Goal: Task Accomplishment & Management: Complete application form

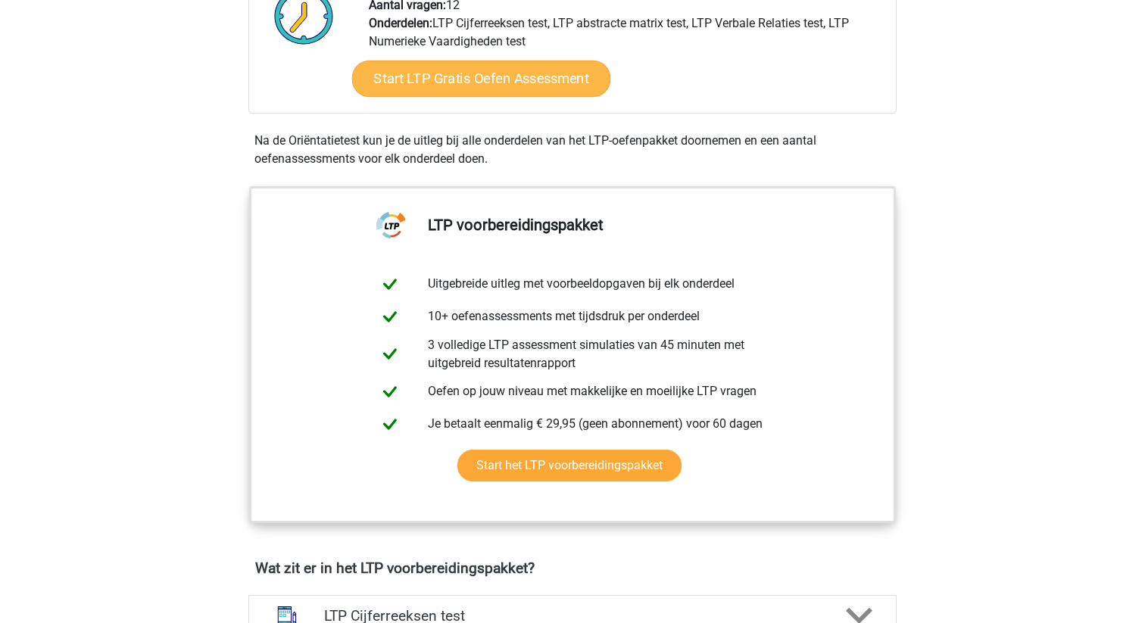
scroll to position [463, 0]
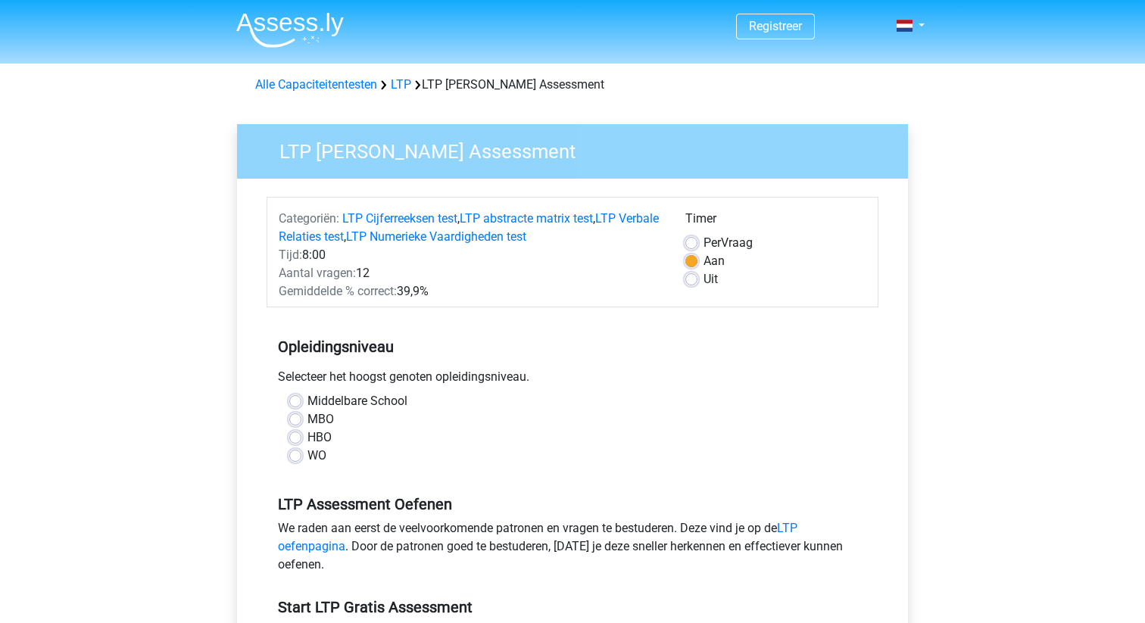
click at [311, 460] on label "WO" at bounding box center [316, 456] width 19 height 18
click at [301, 460] on input "WO" at bounding box center [295, 454] width 12 height 15
radio input "true"
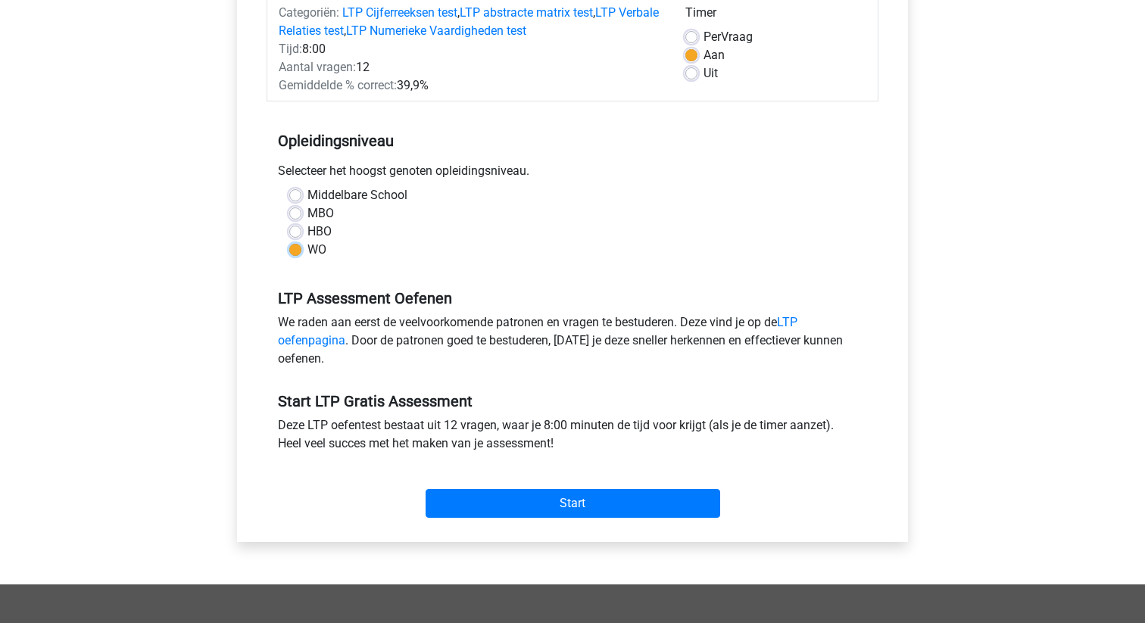
scroll to position [223, 0]
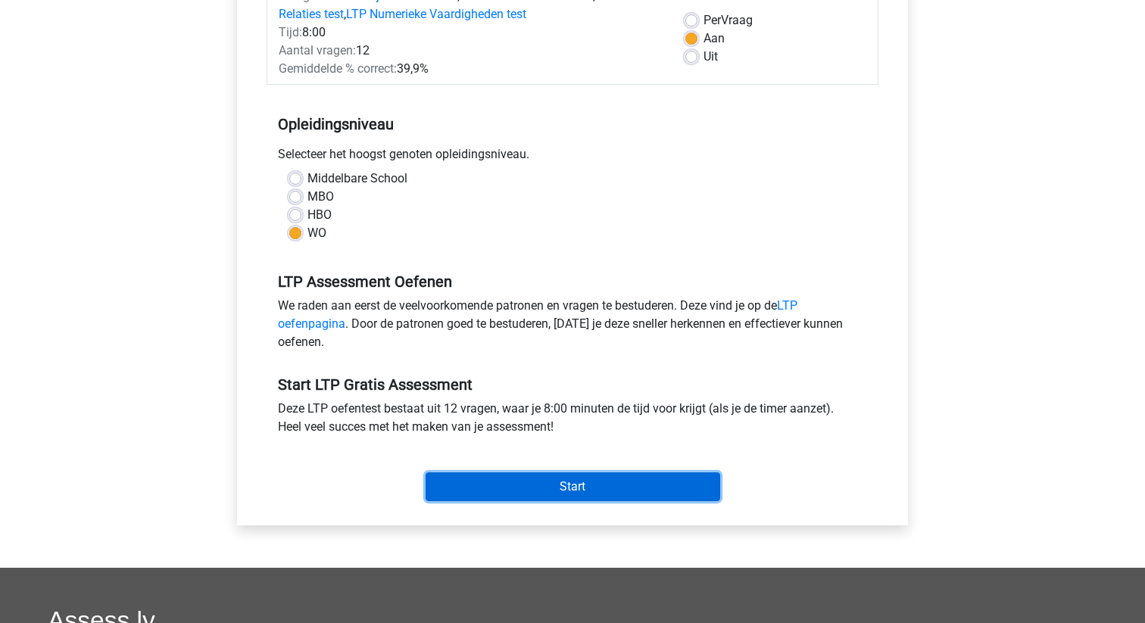
click at [547, 476] on input "Start" at bounding box center [573, 487] width 295 height 29
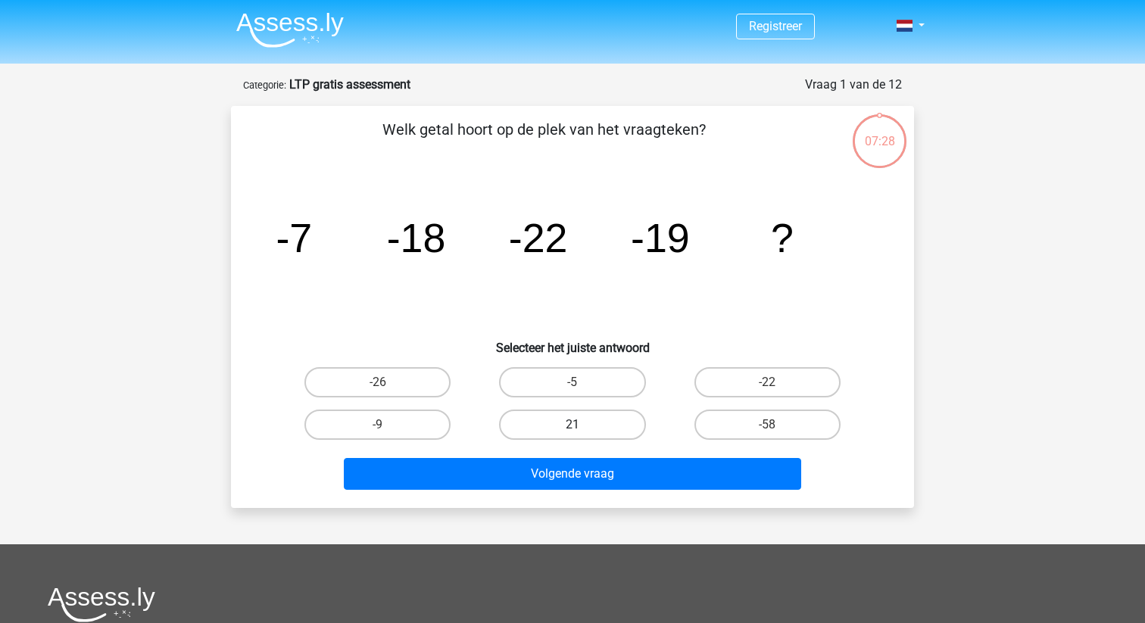
click at [573, 411] on label "21" at bounding box center [572, 425] width 146 height 30
click at [573, 425] on input "21" at bounding box center [578, 430] width 10 height 10
radio input "true"
click at [592, 384] on label "-5" at bounding box center [572, 382] width 146 height 30
click at [582, 384] on input "-5" at bounding box center [578, 387] width 10 height 10
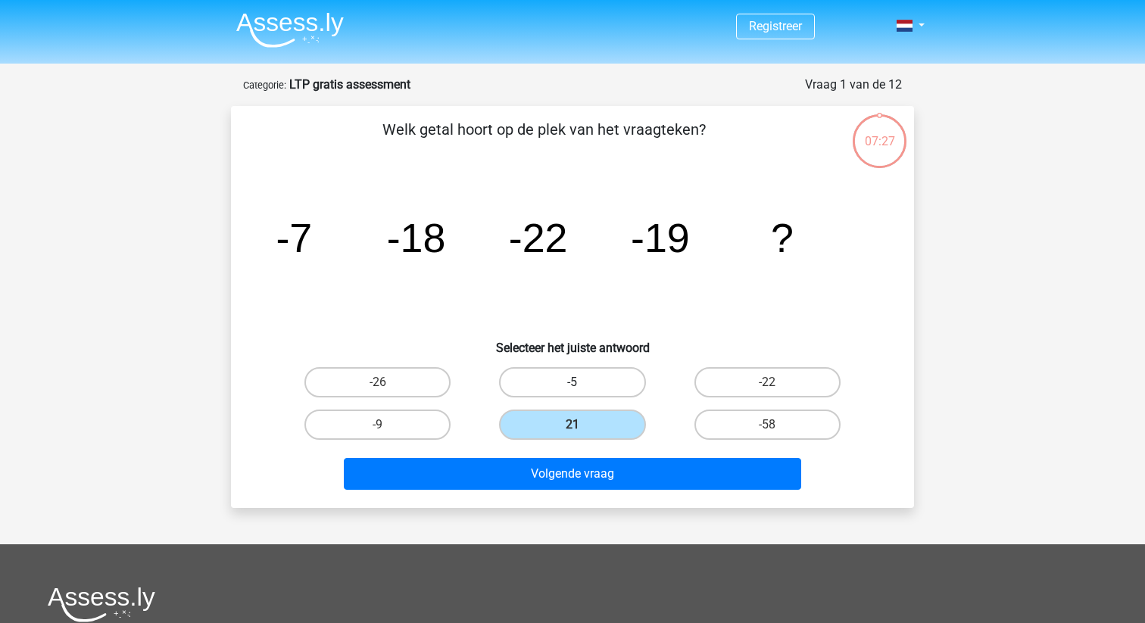
radio input "true"
click at [400, 420] on label "-9" at bounding box center [377, 425] width 146 height 30
click at [388, 425] on input "-9" at bounding box center [383, 430] width 10 height 10
radio input "true"
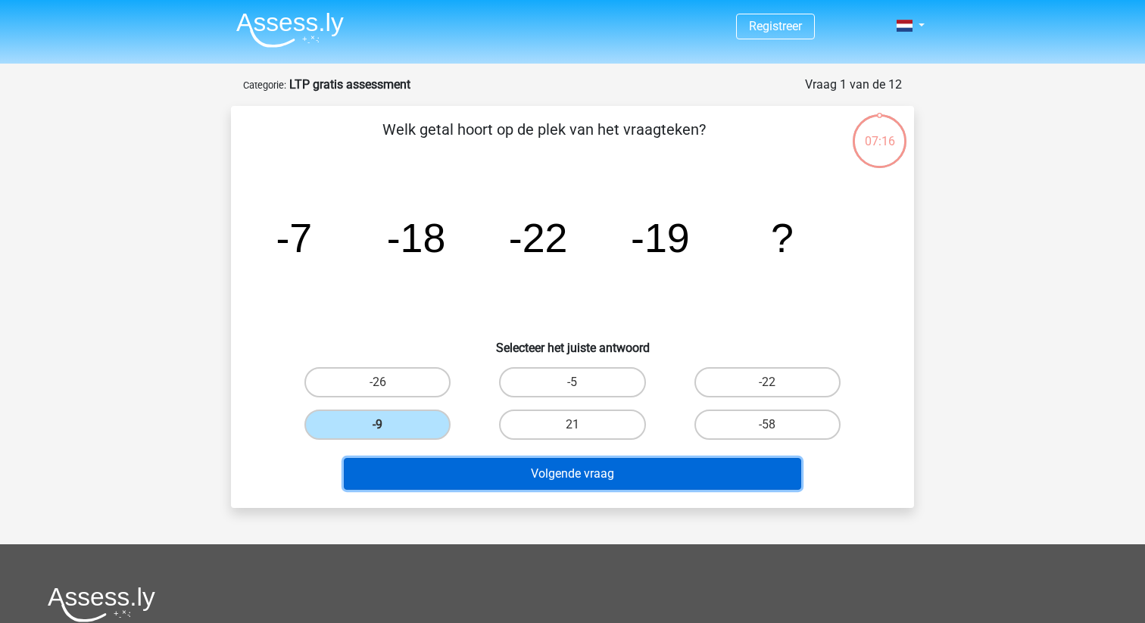
click at [507, 479] on button "Volgende vraag" at bounding box center [573, 474] width 458 height 32
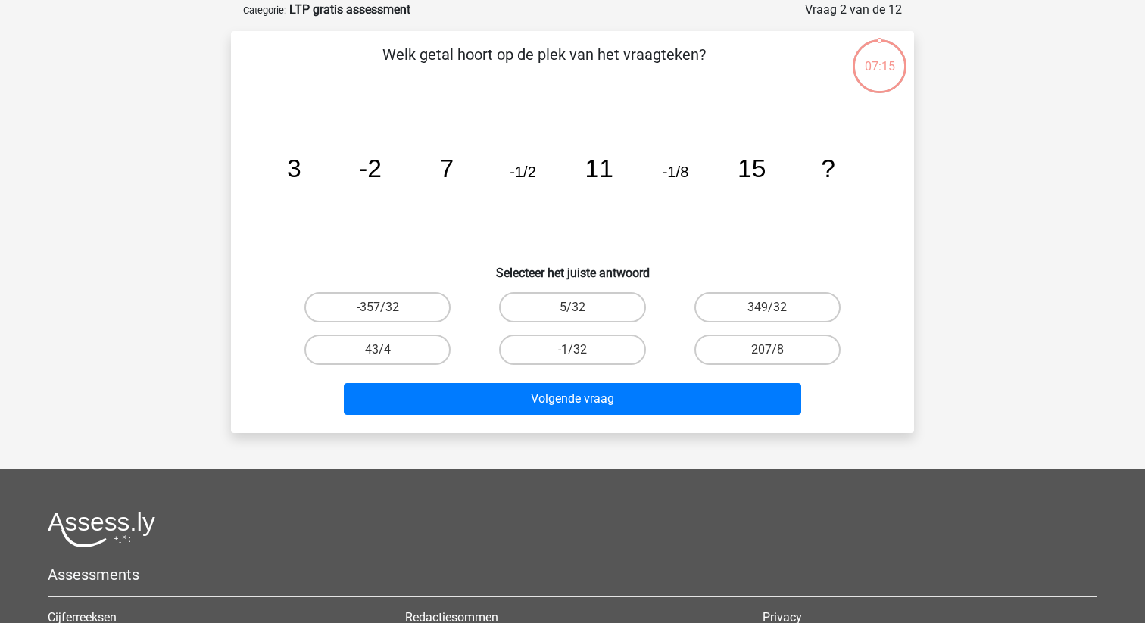
scroll to position [76, 0]
click at [569, 351] on label "-1/32" at bounding box center [572, 349] width 146 height 30
click at [573, 351] on input "-1/32" at bounding box center [578, 354] width 10 height 10
radio input "true"
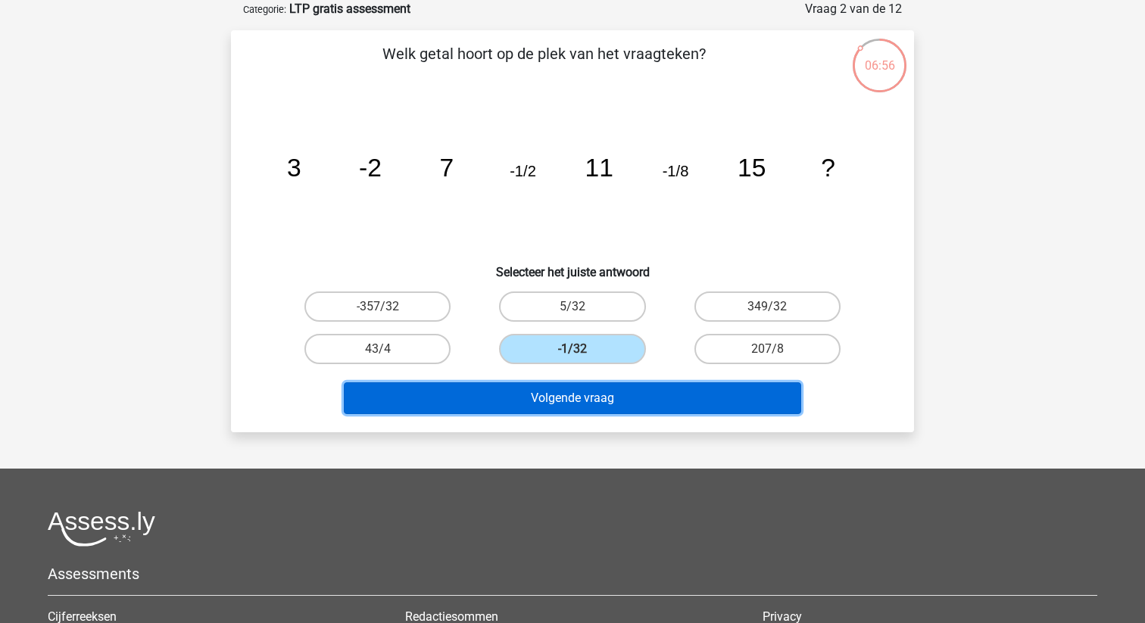
click at [552, 404] on button "Volgende vraag" at bounding box center [573, 398] width 458 height 32
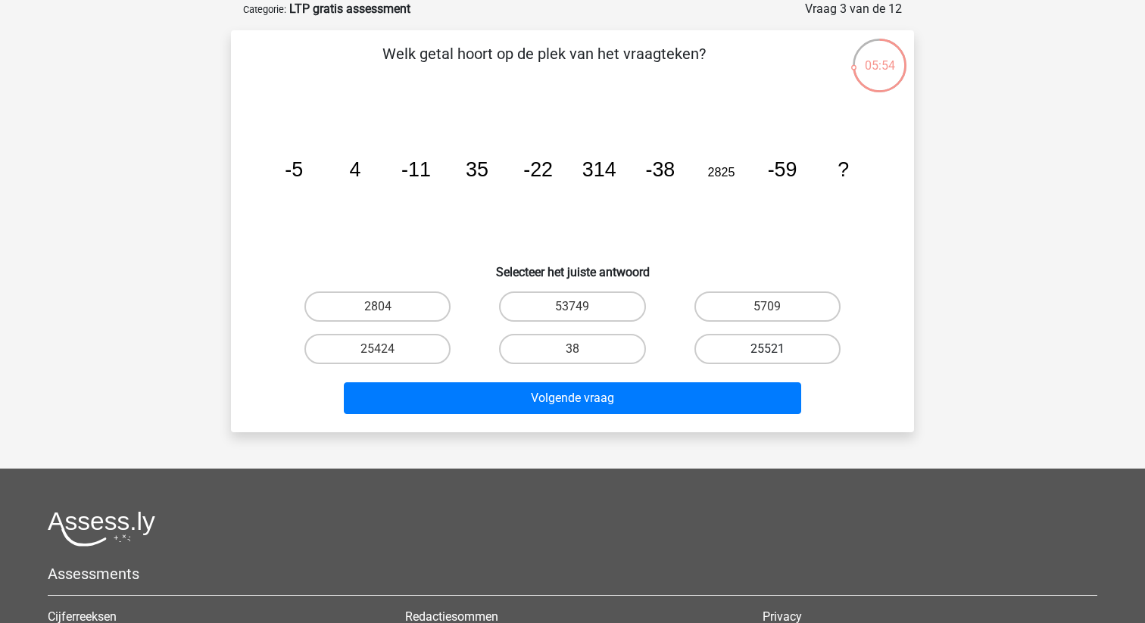
click at [794, 361] on label "25521" at bounding box center [768, 349] width 146 height 30
click at [777, 359] on input "25521" at bounding box center [772, 354] width 10 height 10
radio input "true"
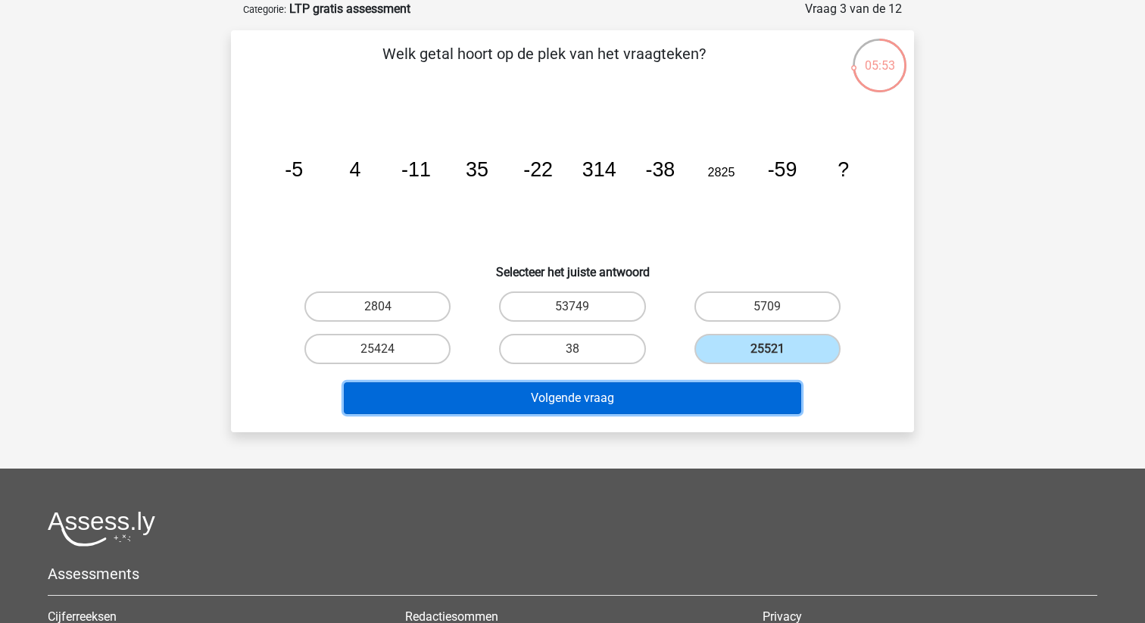
click at [727, 394] on button "Volgende vraag" at bounding box center [573, 398] width 458 height 32
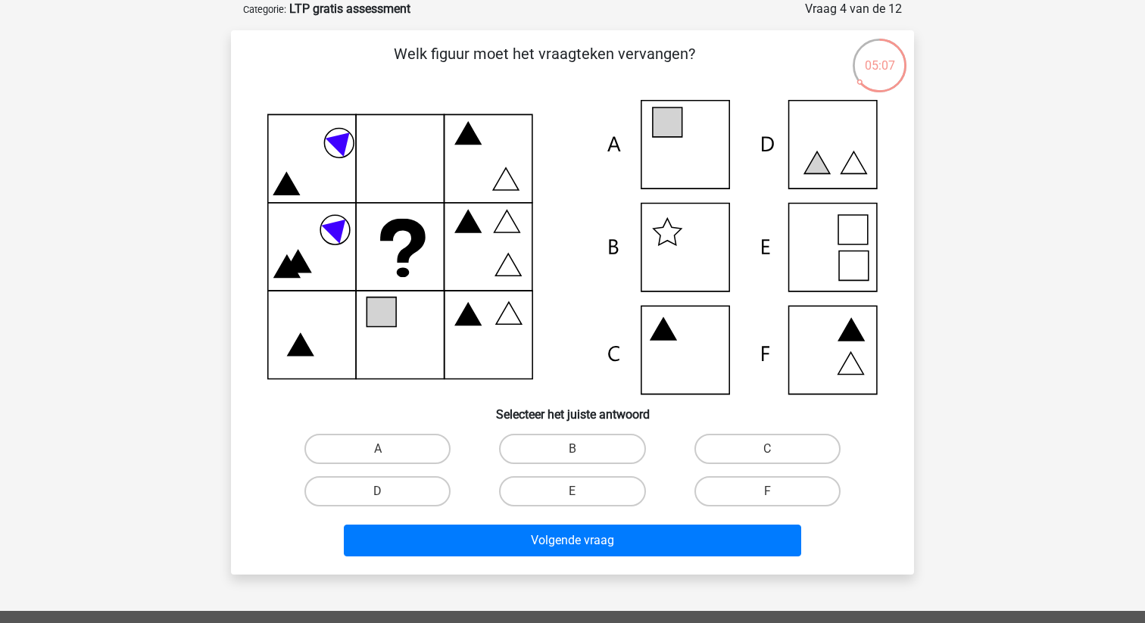
click at [681, 154] on icon at bounding box center [572, 247] width 610 height 295
click at [595, 451] on label "B" at bounding box center [572, 449] width 146 height 30
click at [582, 451] on input "B" at bounding box center [578, 454] width 10 height 10
radio input "true"
click at [610, 491] on label "E" at bounding box center [572, 491] width 146 height 30
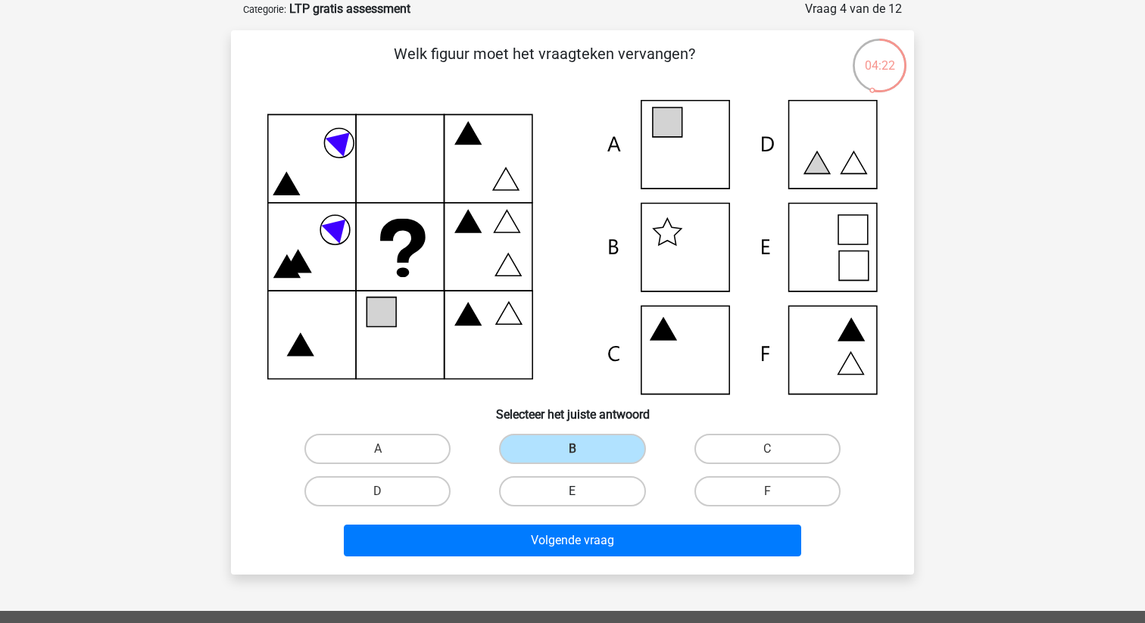
click at [582, 492] on input "E" at bounding box center [578, 497] width 10 height 10
radio input "true"
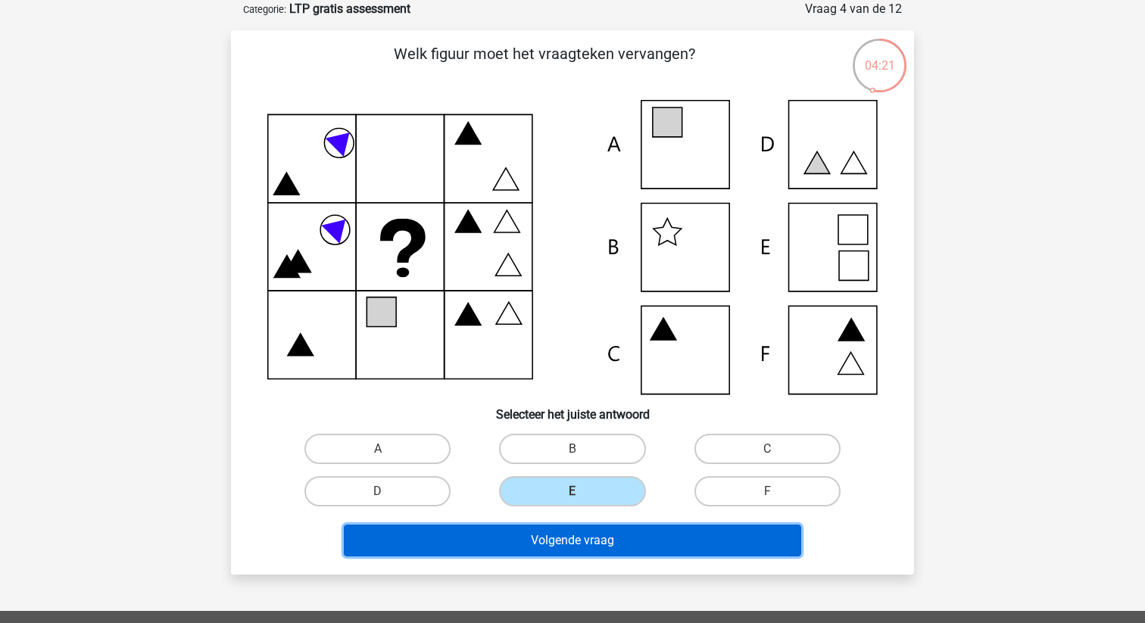
click at [602, 542] on button "Volgende vraag" at bounding box center [573, 541] width 458 height 32
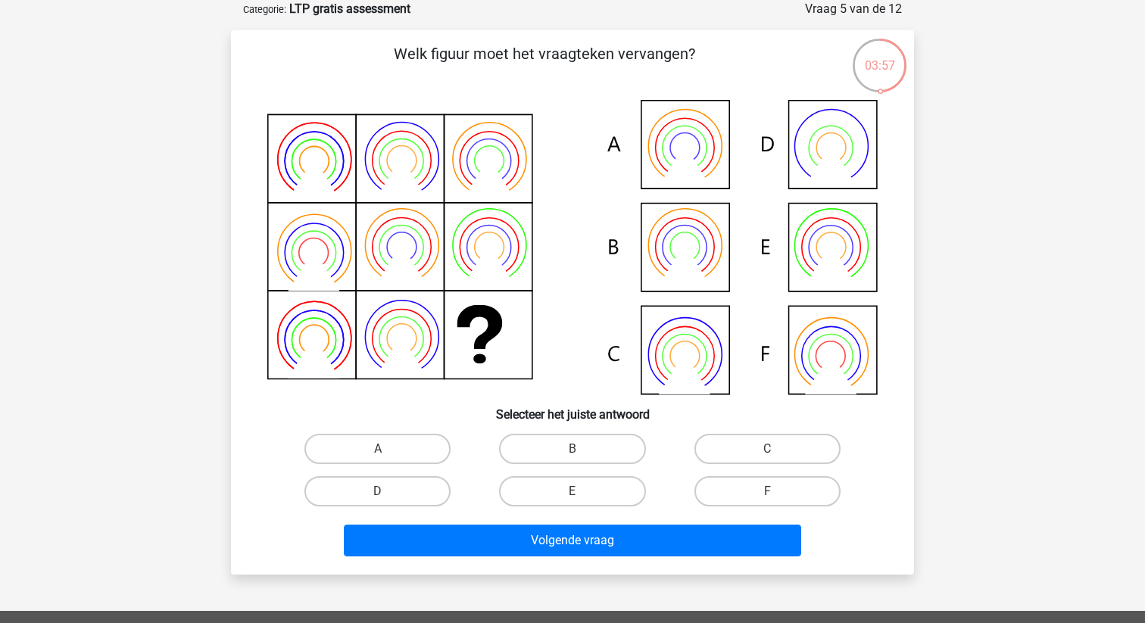
click at [589, 475] on div "E" at bounding box center [572, 491] width 195 height 42
click at [605, 441] on label "B" at bounding box center [572, 449] width 146 height 30
click at [582, 449] on input "B" at bounding box center [578, 454] width 10 height 10
radio input "true"
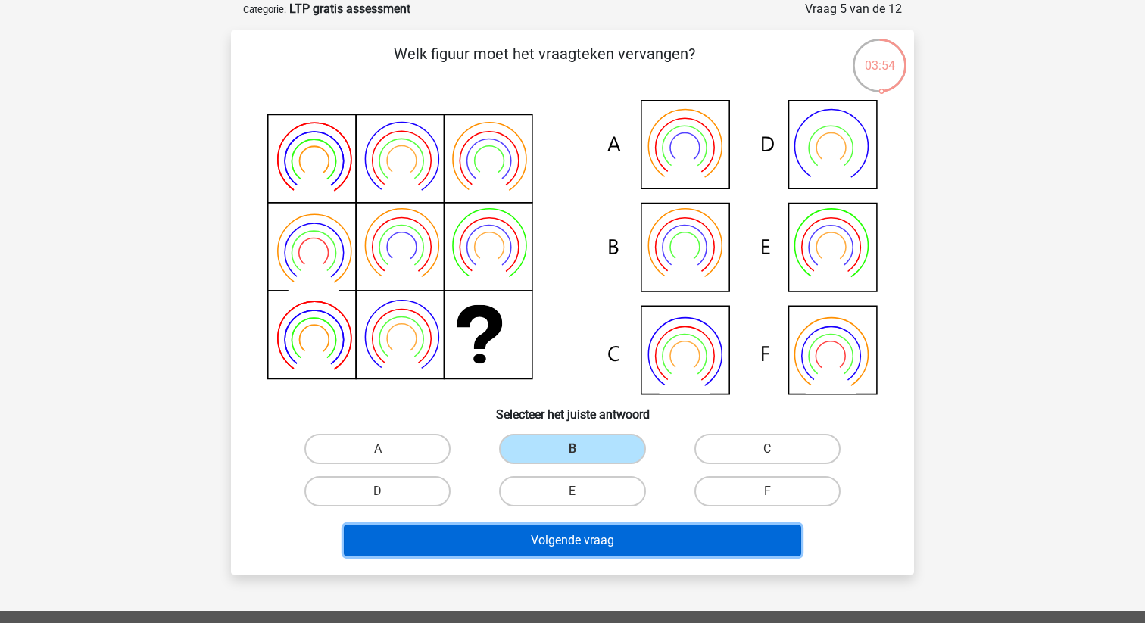
click at [640, 525] on button "Volgende vraag" at bounding box center [573, 541] width 458 height 32
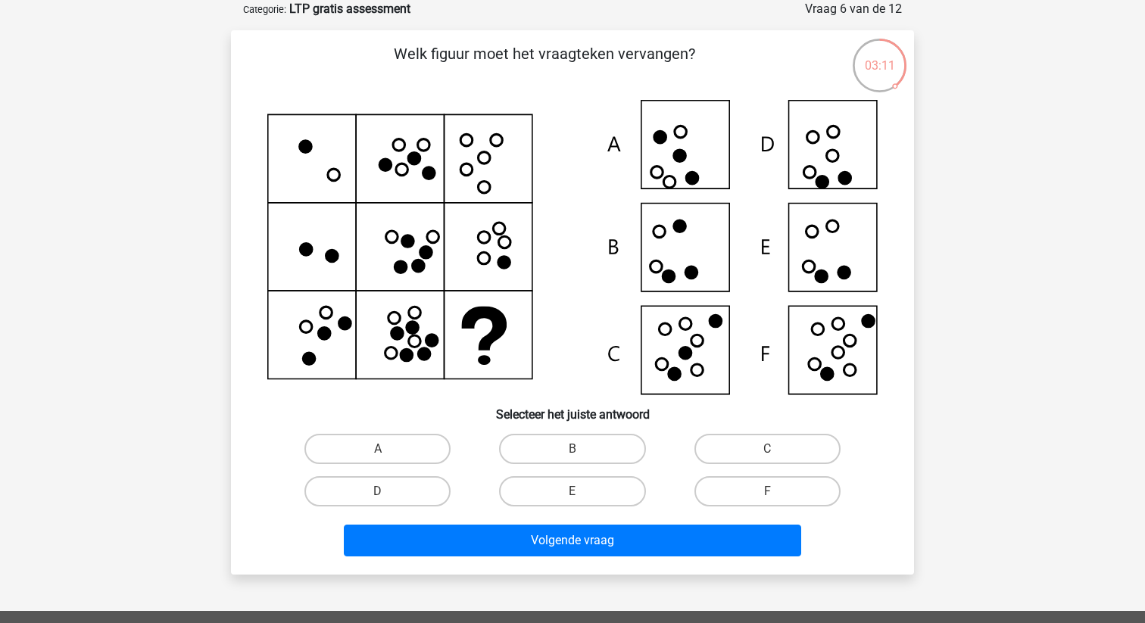
click at [852, 358] on icon at bounding box center [572, 247] width 610 height 295
click at [754, 489] on label "F" at bounding box center [768, 491] width 146 height 30
click at [767, 492] on input "F" at bounding box center [772, 497] width 10 height 10
radio input "true"
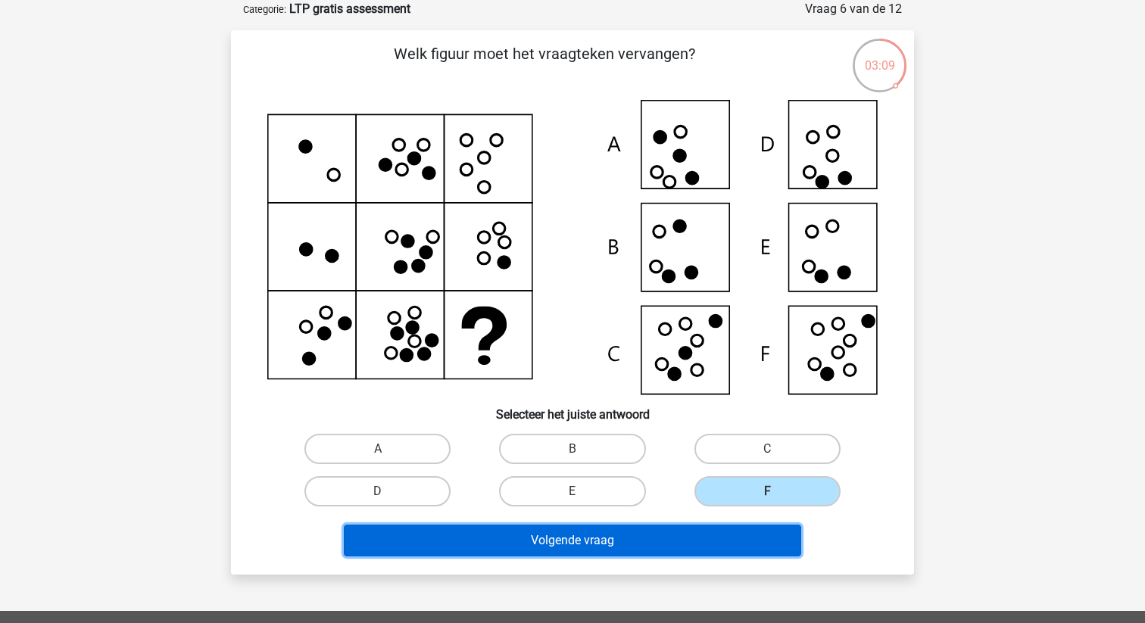
click at [695, 548] on button "Volgende vraag" at bounding box center [573, 541] width 458 height 32
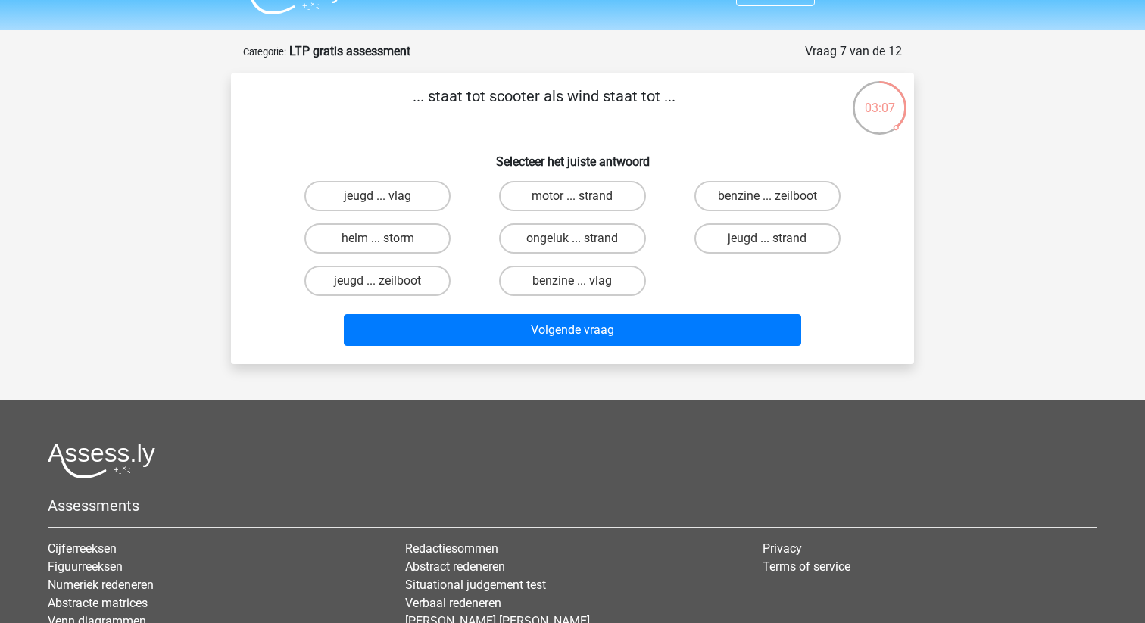
scroll to position [33, 0]
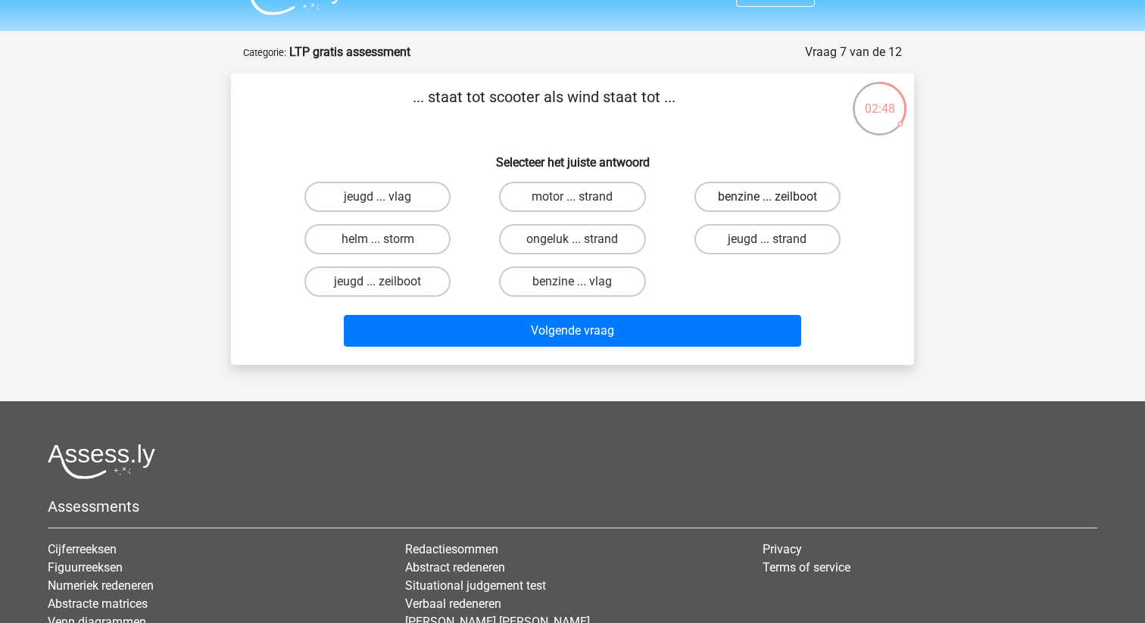
click at [754, 203] on label "benzine ... zeilboot" at bounding box center [768, 197] width 146 height 30
click at [767, 203] on input "benzine ... zeilboot" at bounding box center [772, 202] width 10 height 10
radio input "true"
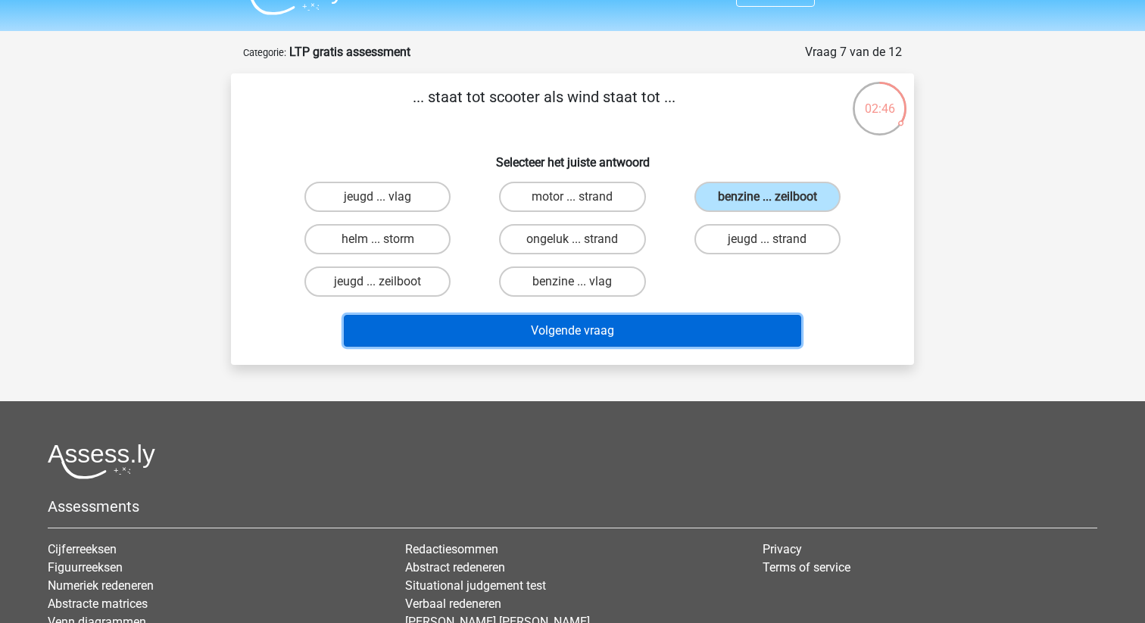
click at [668, 330] on button "Volgende vraag" at bounding box center [573, 331] width 458 height 32
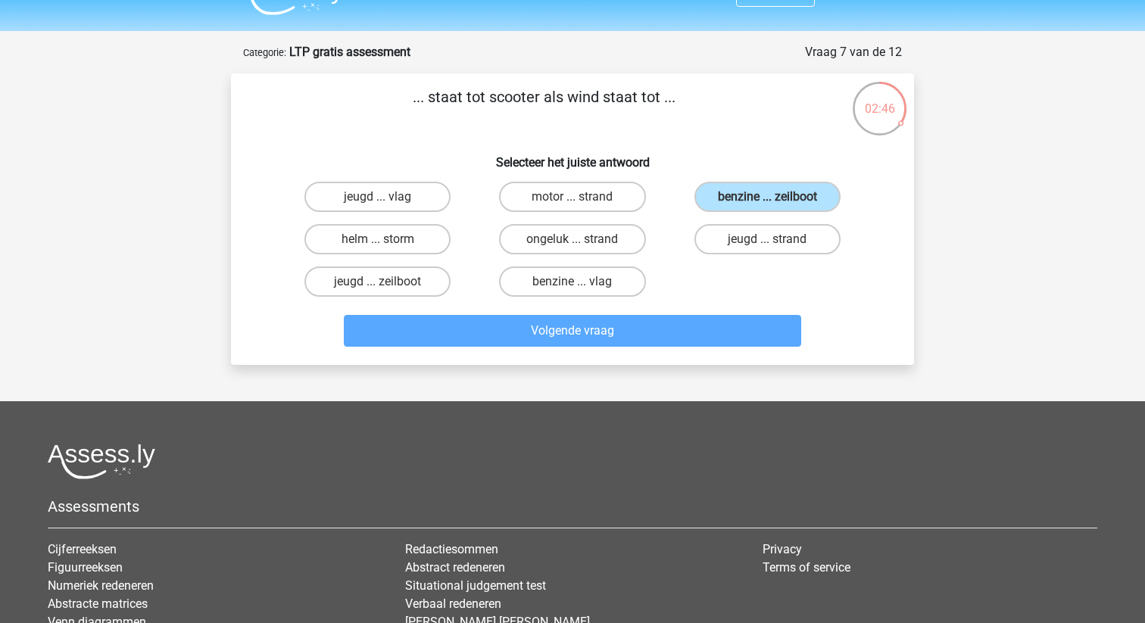
scroll to position [76, 0]
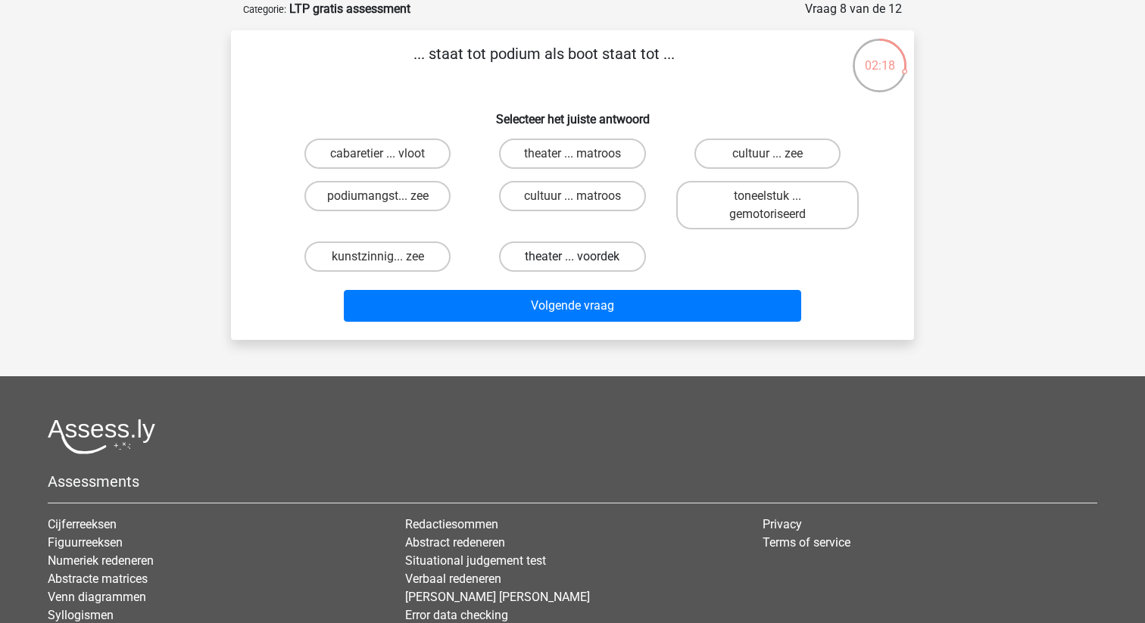
click at [519, 263] on label "theater ... voordek" at bounding box center [572, 257] width 146 height 30
click at [573, 263] on input "theater ... voordek" at bounding box center [578, 262] width 10 height 10
radio input "true"
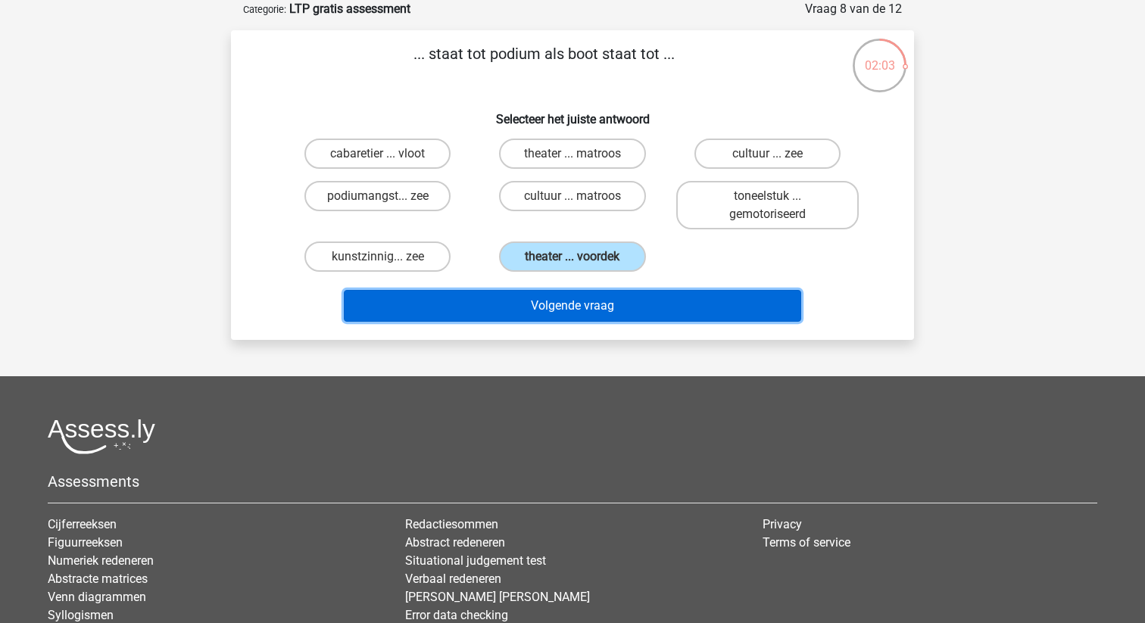
click at [511, 303] on button "Volgende vraag" at bounding box center [573, 306] width 458 height 32
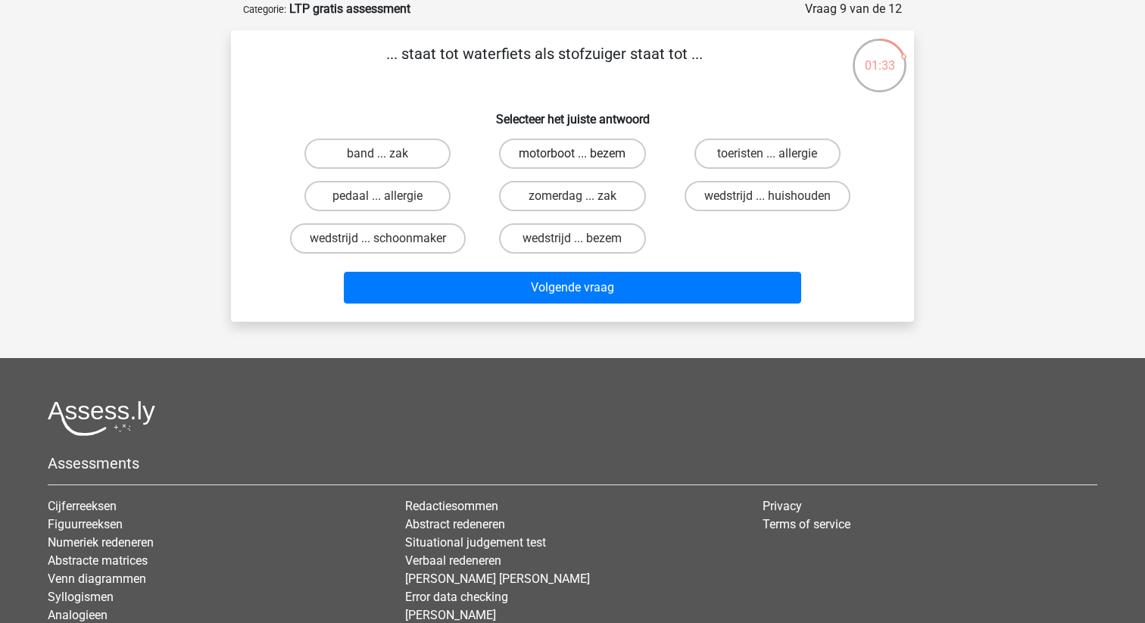
click at [582, 155] on label "motorboot ... bezem" at bounding box center [572, 154] width 146 height 30
click at [582, 155] on input "motorboot ... bezem" at bounding box center [578, 159] width 10 height 10
radio input "true"
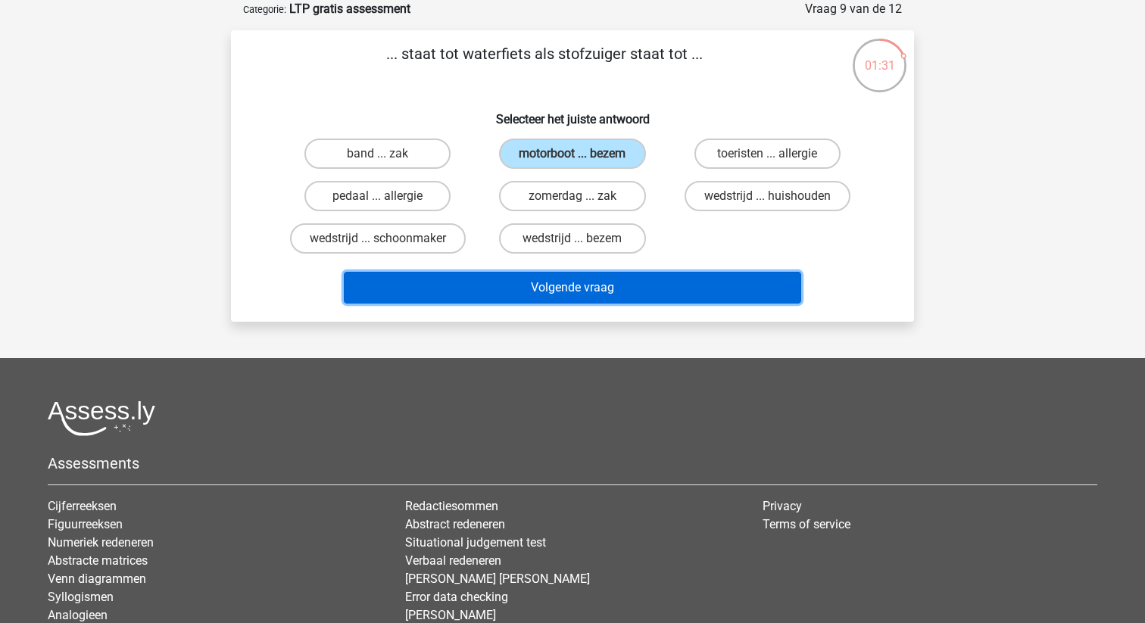
click at [623, 277] on button "Volgende vraag" at bounding box center [573, 288] width 458 height 32
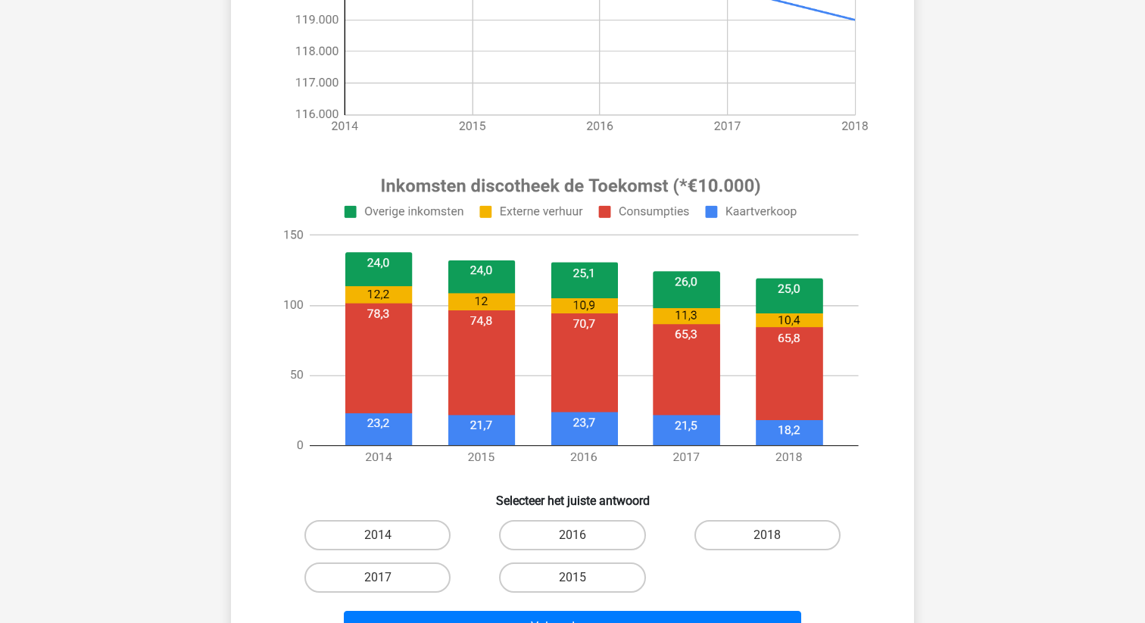
scroll to position [421, 0]
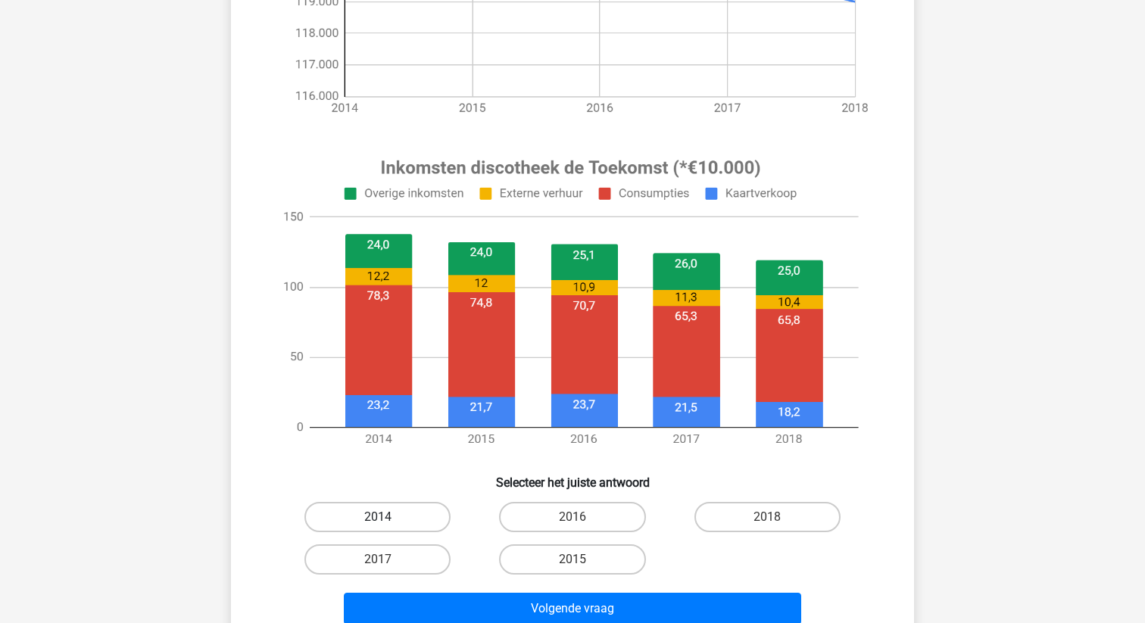
click at [403, 511] on label "2014" at bounding box center [377, 517] width 146 height 30
click at [388, 517] on input "2014" at bounding box center [383, 522] width 10 height 10
radio input "true"
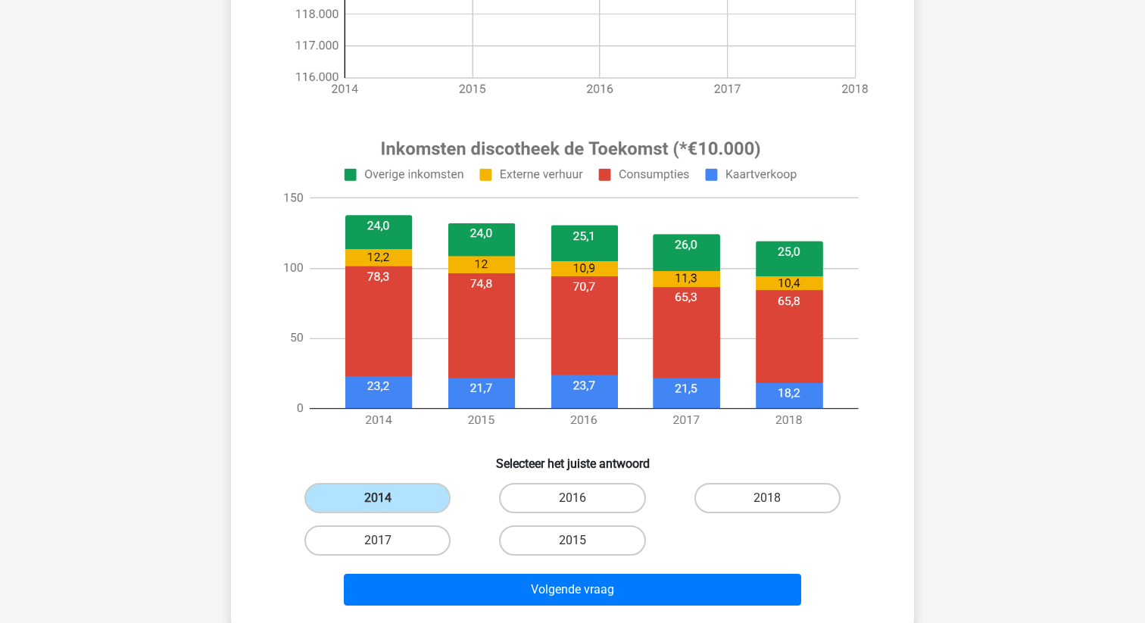
scroll to position [446, 0]
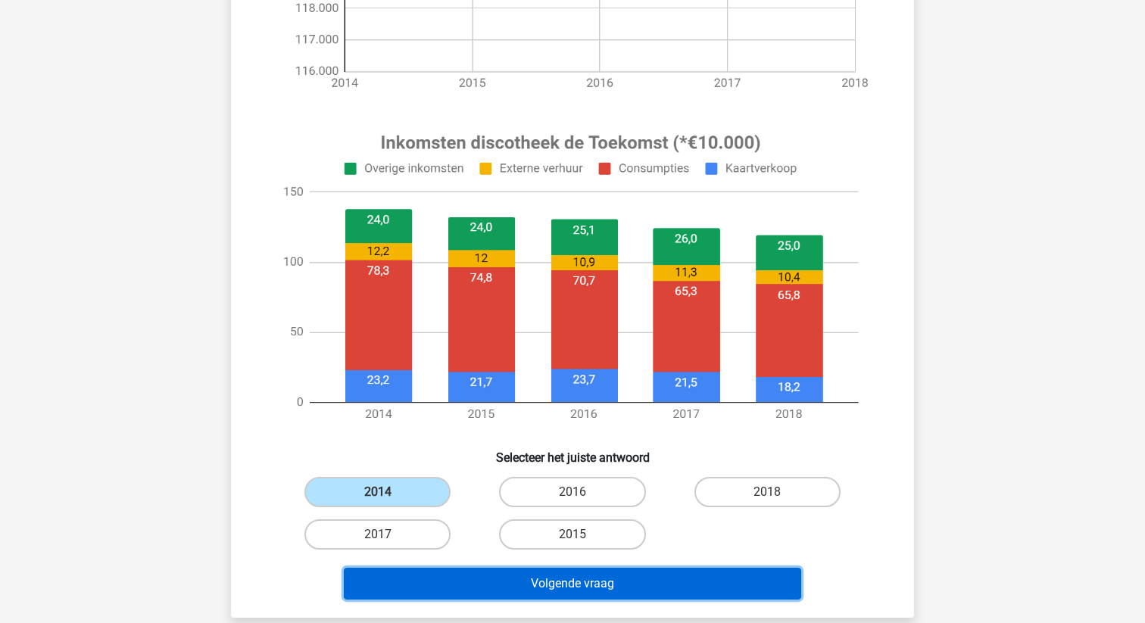
click at [529, 595] on button "Volgende vraag" at bounding box center [573, 584] width 458 height 32
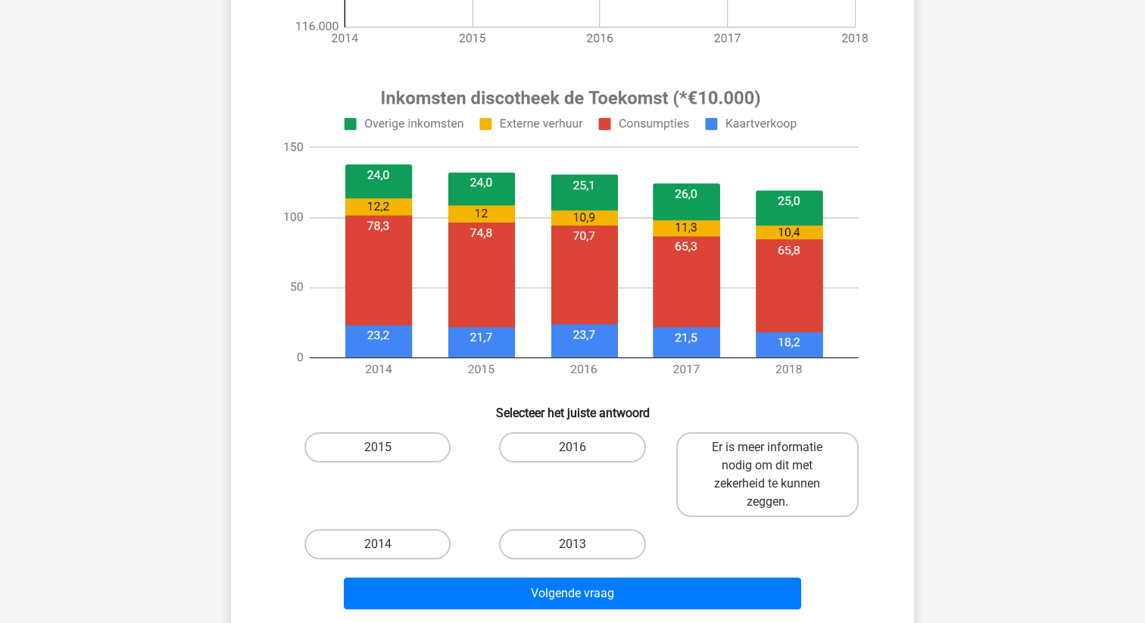
scroll to position [518, 0]
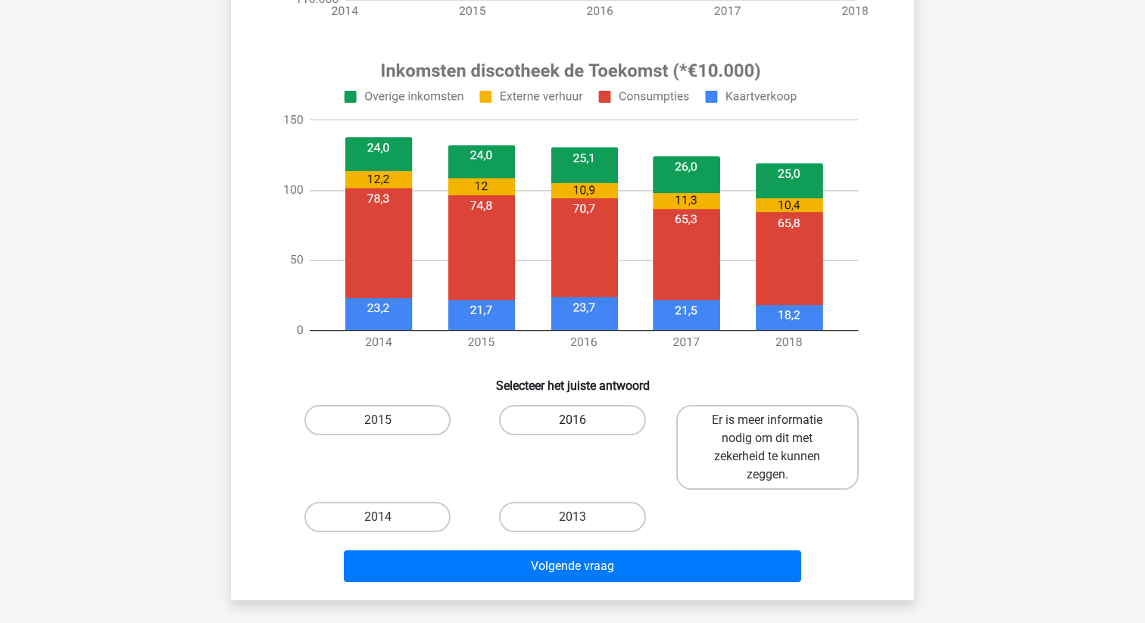
click at [532, 429] on label "2016" at bounding box center [572, 420] width 146 height 30
click at [573, 429] on input "2016" at bounding box center [578, 425] width 10 height 10
radio input "true"
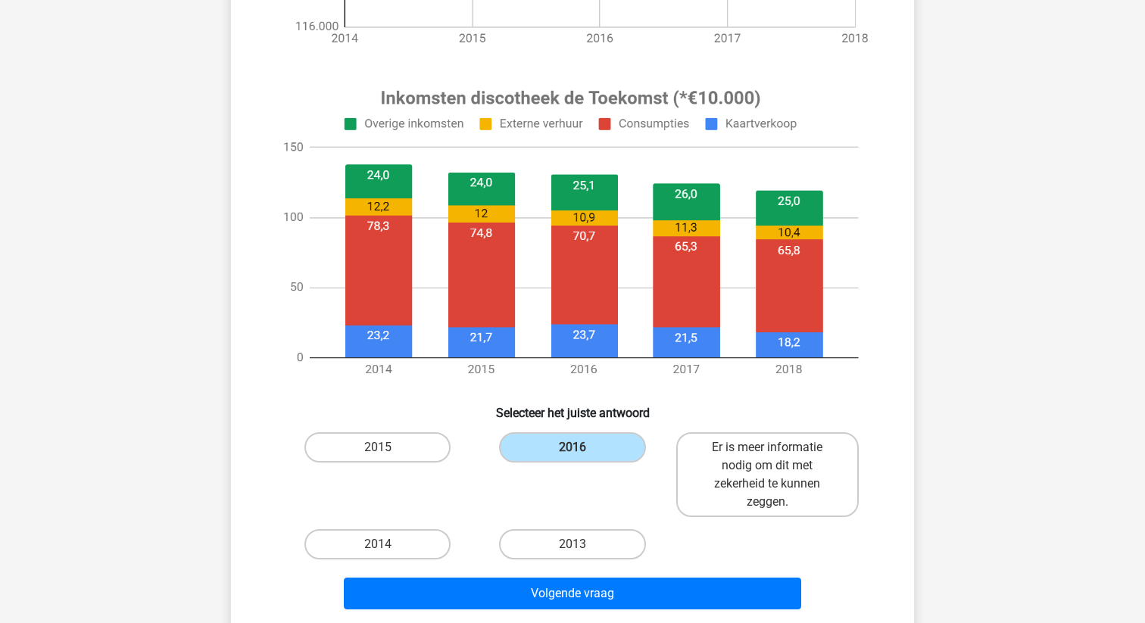
scroll to position [513, 0]
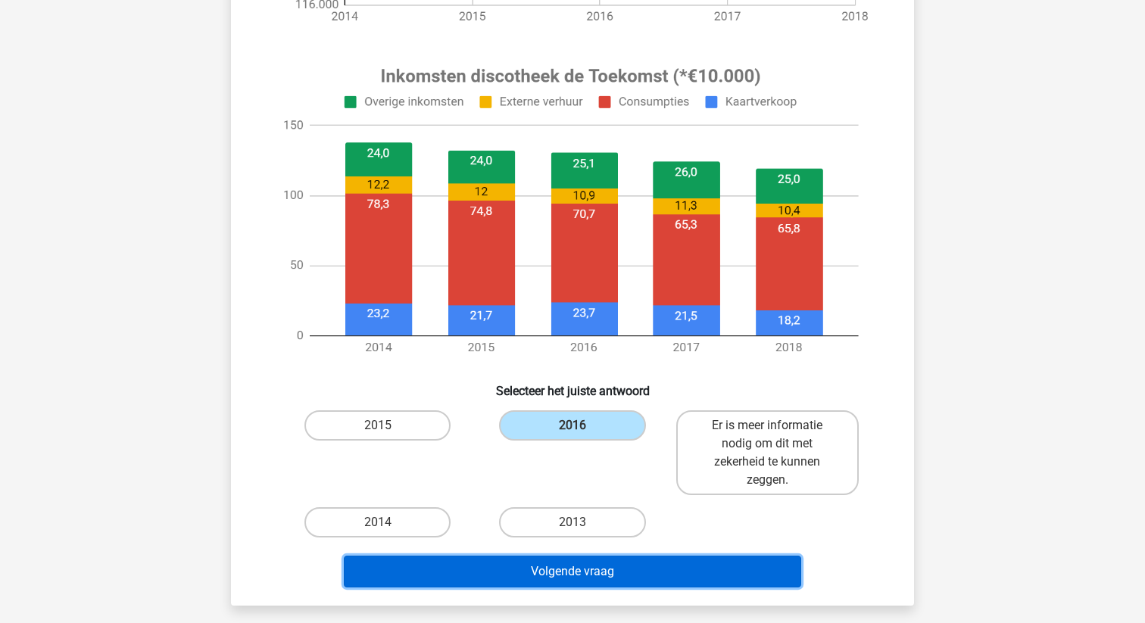
click at [582, 578] on button "Volgende vraag" at bounding box center [573, 572] width 458 height 32
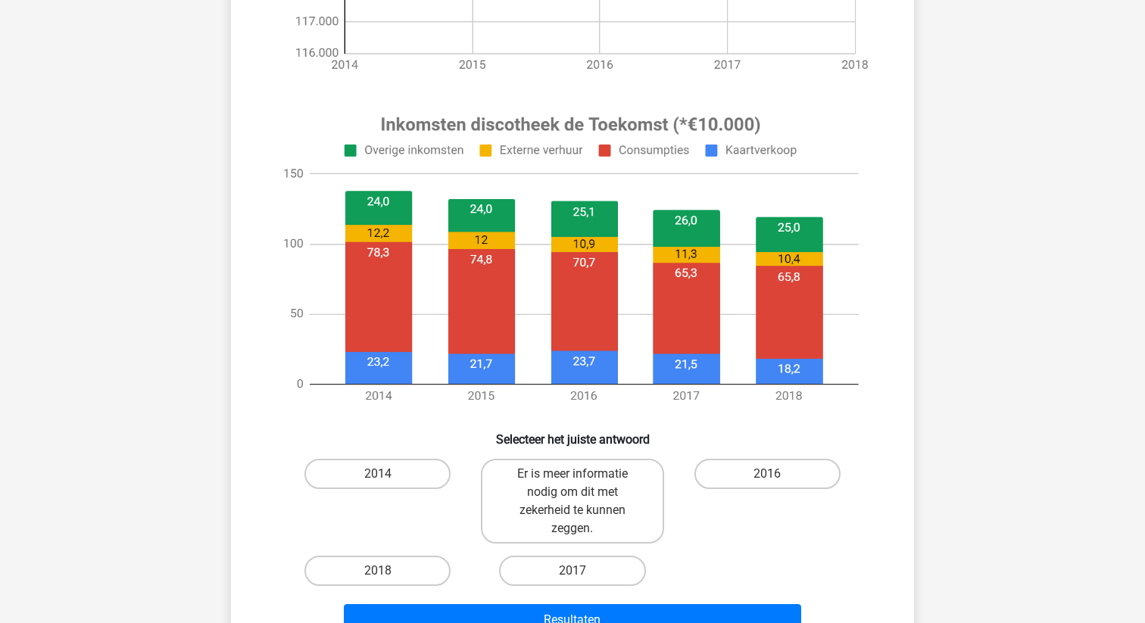
scroll to position [473, 0]
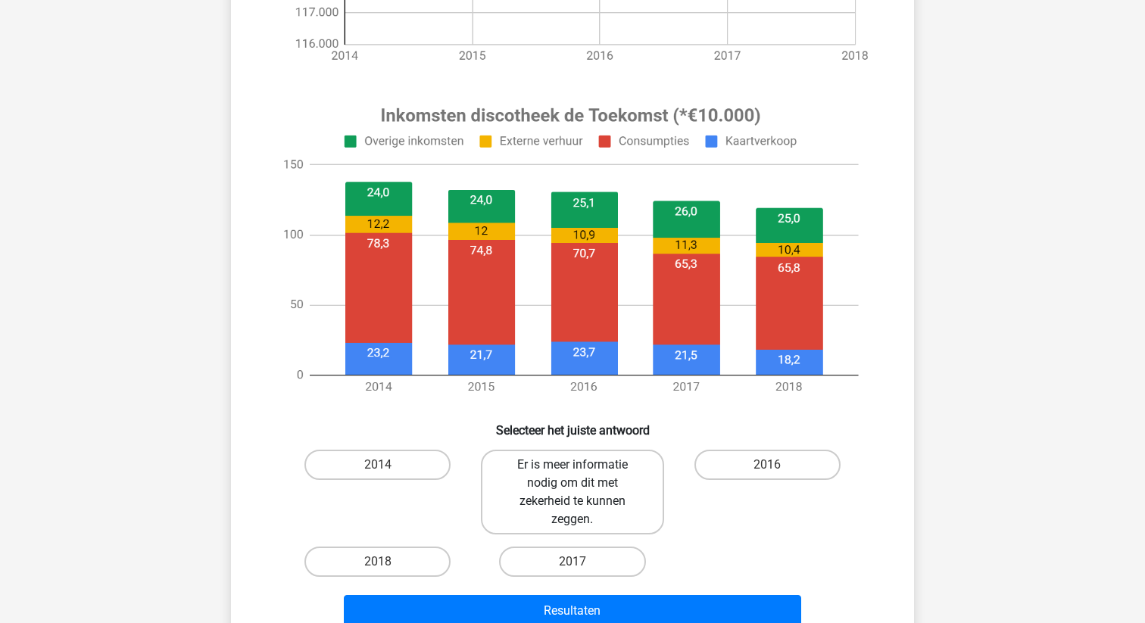
click at [604, 511] on label "Er is meer informatie nodig om dit met zekerheid te kunnen zeggen." at bounding box center [572, 492] width 183 height 85
click at [582, 475] on input "Er is meer informatie nodig om dit met zekerheid te kunnen zeggen." at bounding box center [578, 470] width 10 height 10
radio input "true"
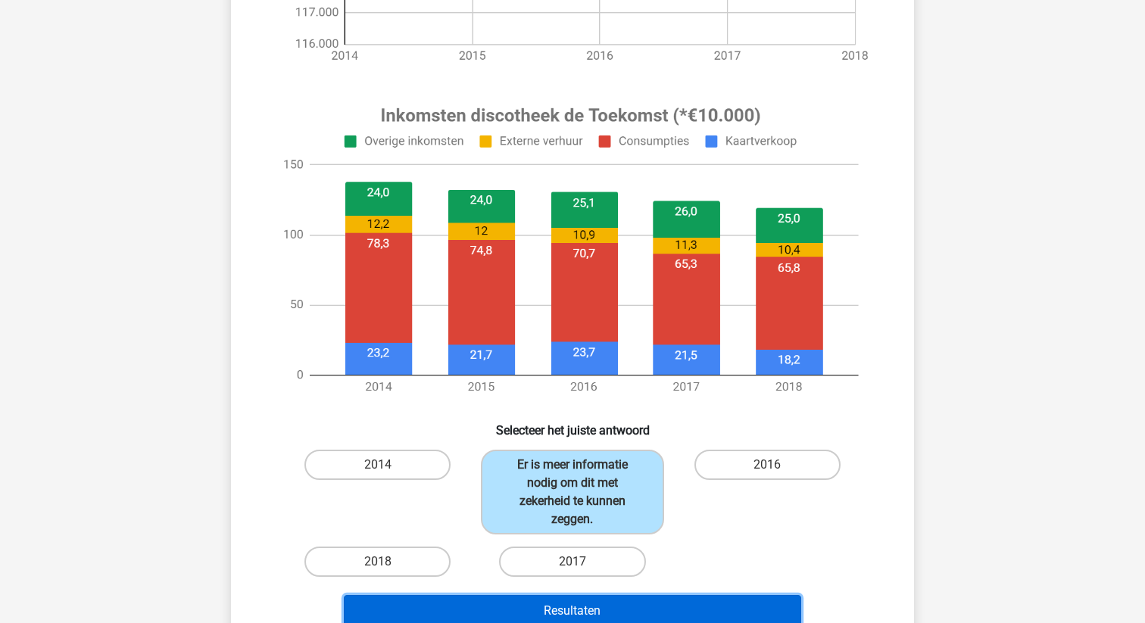
click at [627, 610] on button "Resultaten" at bounding box center [573, 611] width 458 height 32
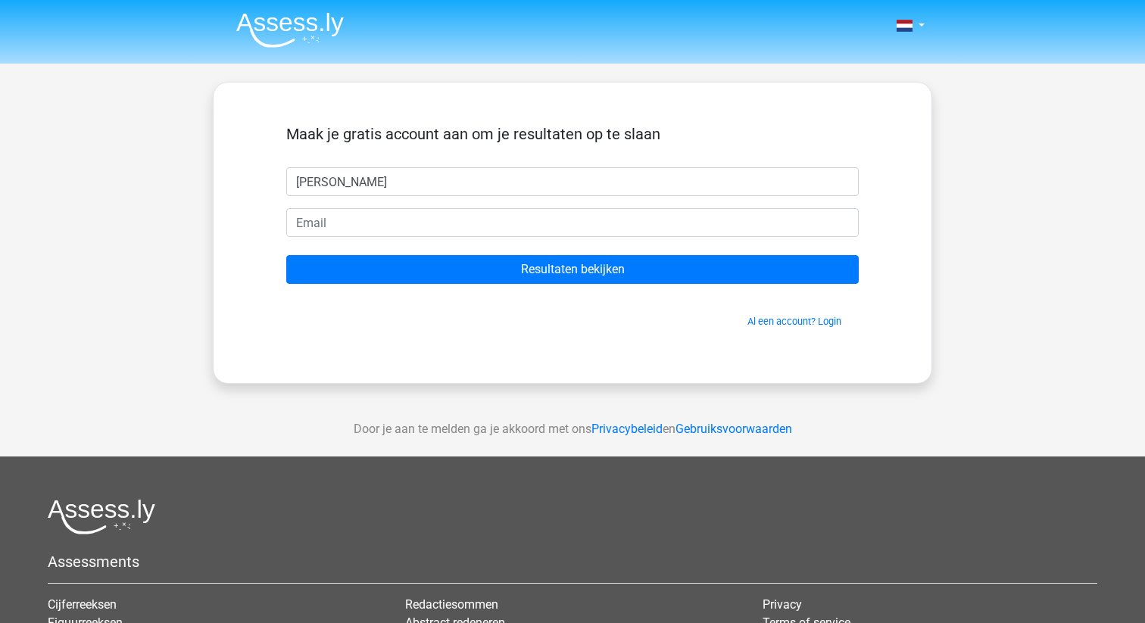
type input "Lucas"
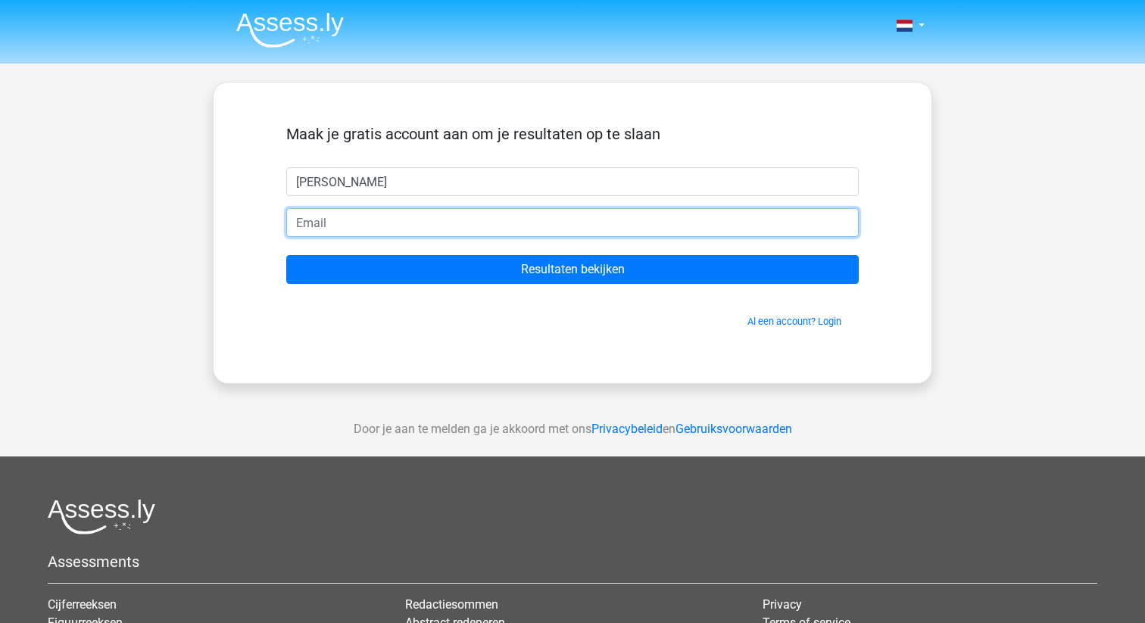
click at [404, 221] on input "email" at bounding box center [572, 222] width 573 height 29
type input "lucasthabeast@gmail.com"
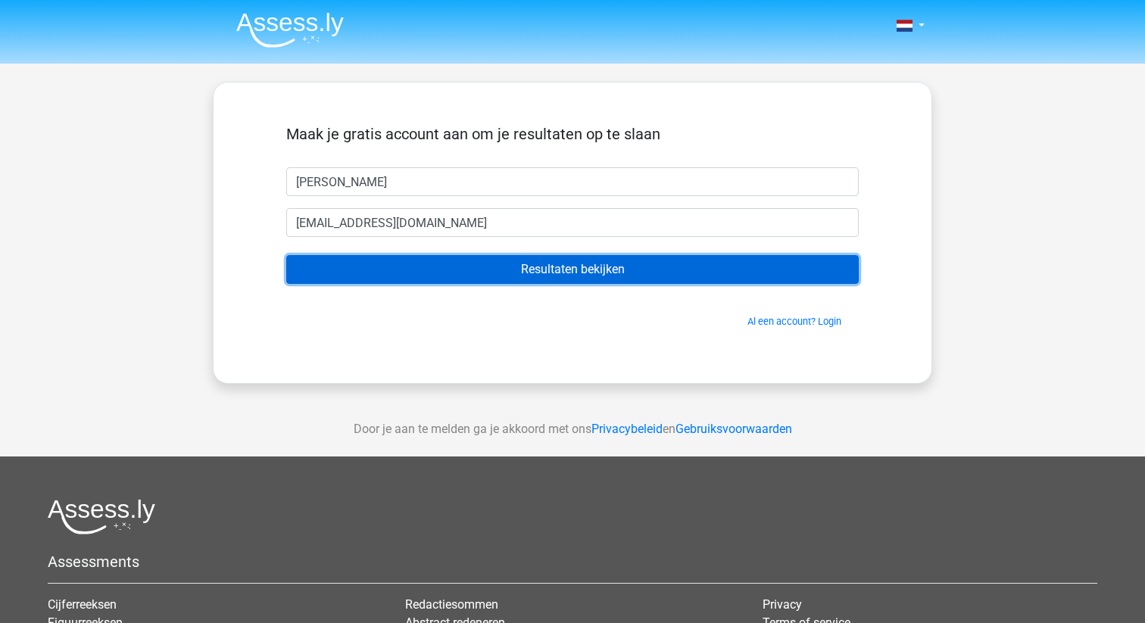
click at [467, 278] on input "Resultaten bekijken" at bounding box center [572, 269] width 573 height 29
